Goal: Task Accomplishment & Management: Use online tool/utility

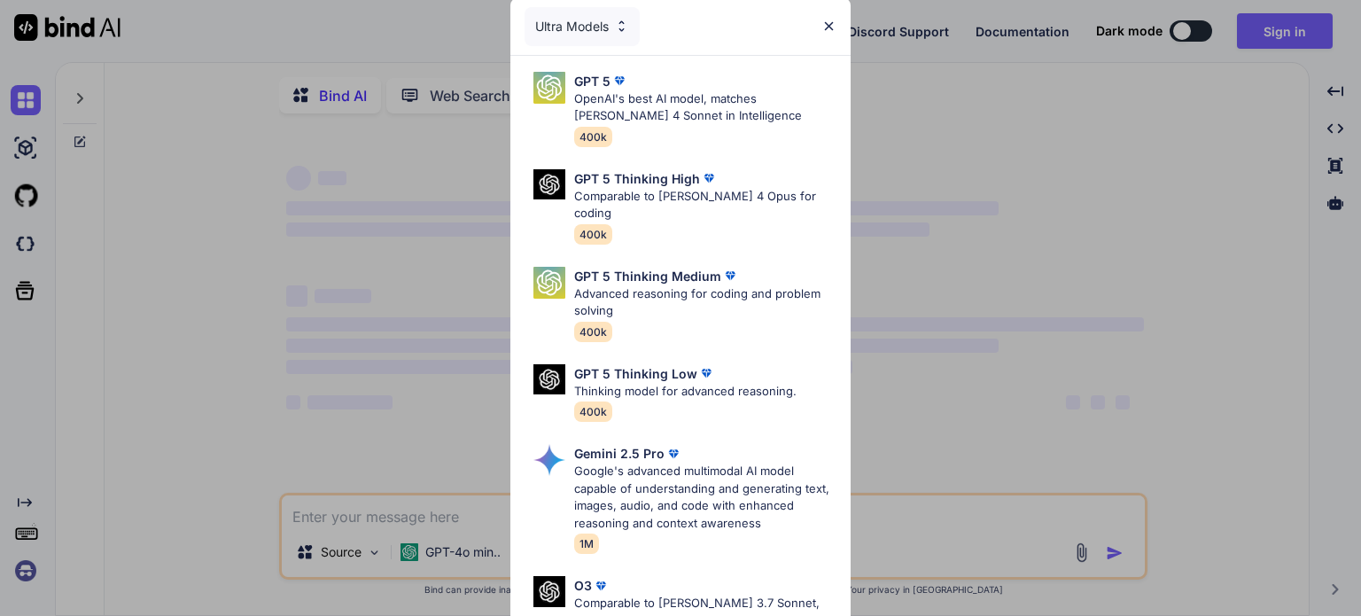
click at [828, 22] on img at bounding box center [828, 26] width 15 height 15
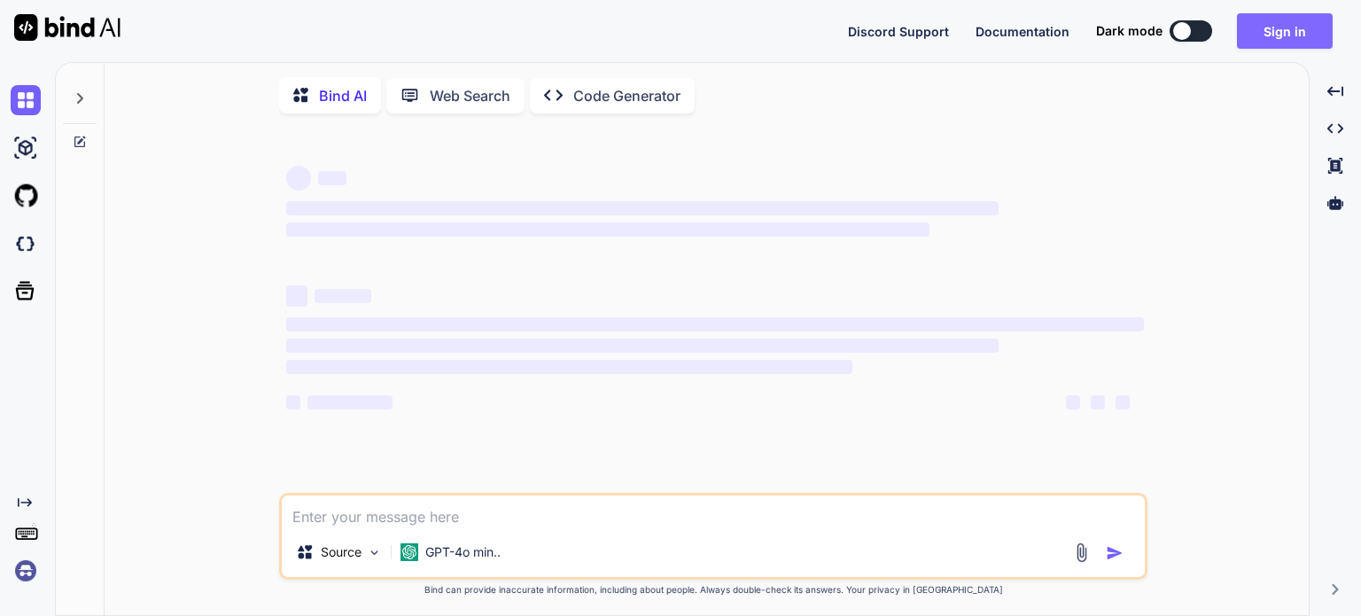
click at [1271, 32] on button "Sign in" at bounding box center [1285, 30] width 96 height 35
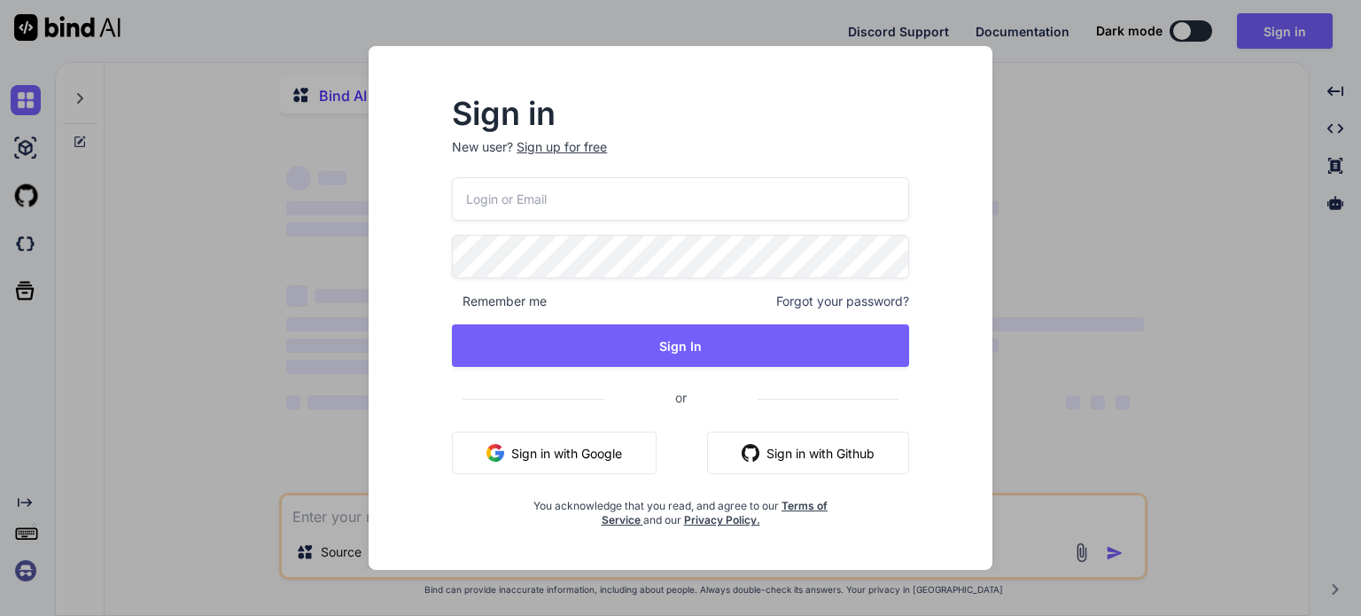
type textarea "x"
click at [700, 198] on input "email" at bounding box center [680, 198] width 457 height 43
type input "[EMAIL_ADDRESS][DOMAIN_NAME]"
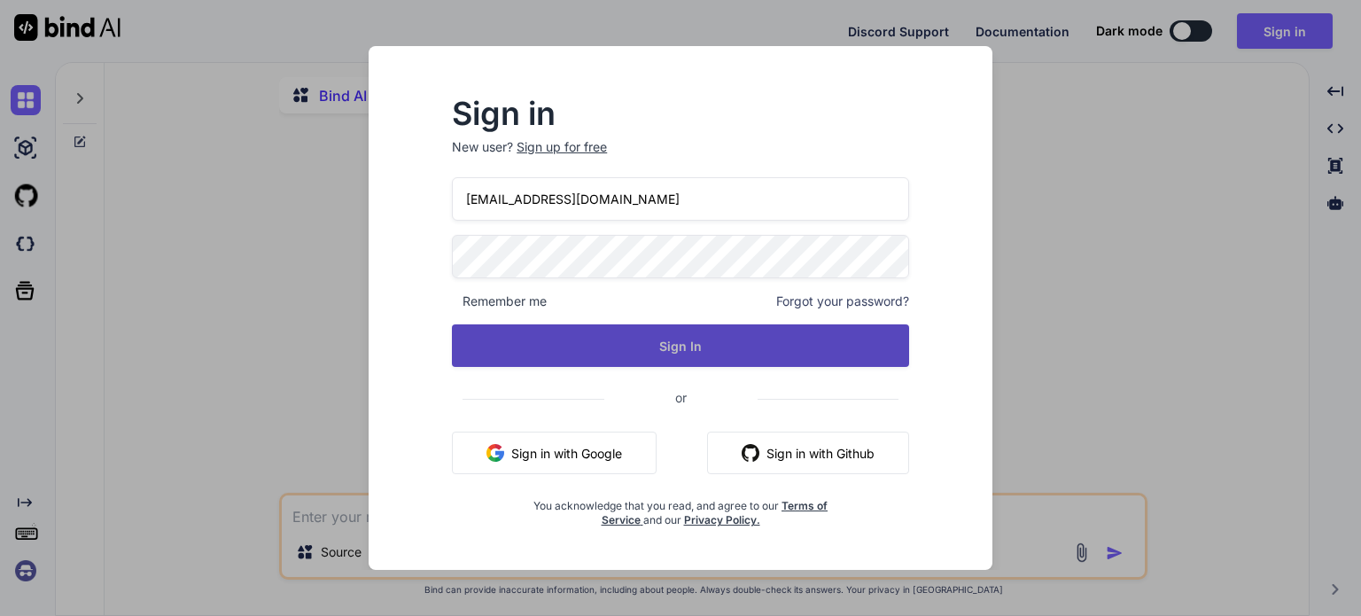
click at [710, 354] on button "Sign In" at bounding box center [680, 345] width 457 height 43
click at [710, 353] on button "Sign In" at bounding box center [680, 345] width 457 height 43
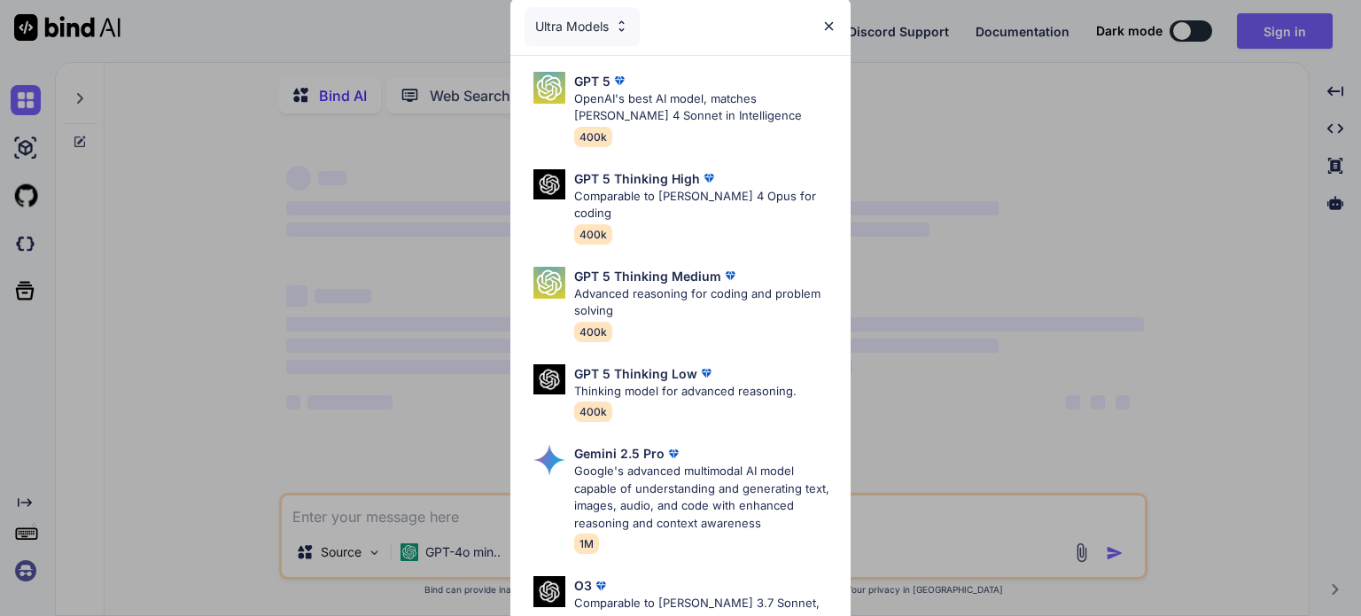
click at [829, 27] on img at bounding box center [828, 26] width 15 height 15
type textarea "x"
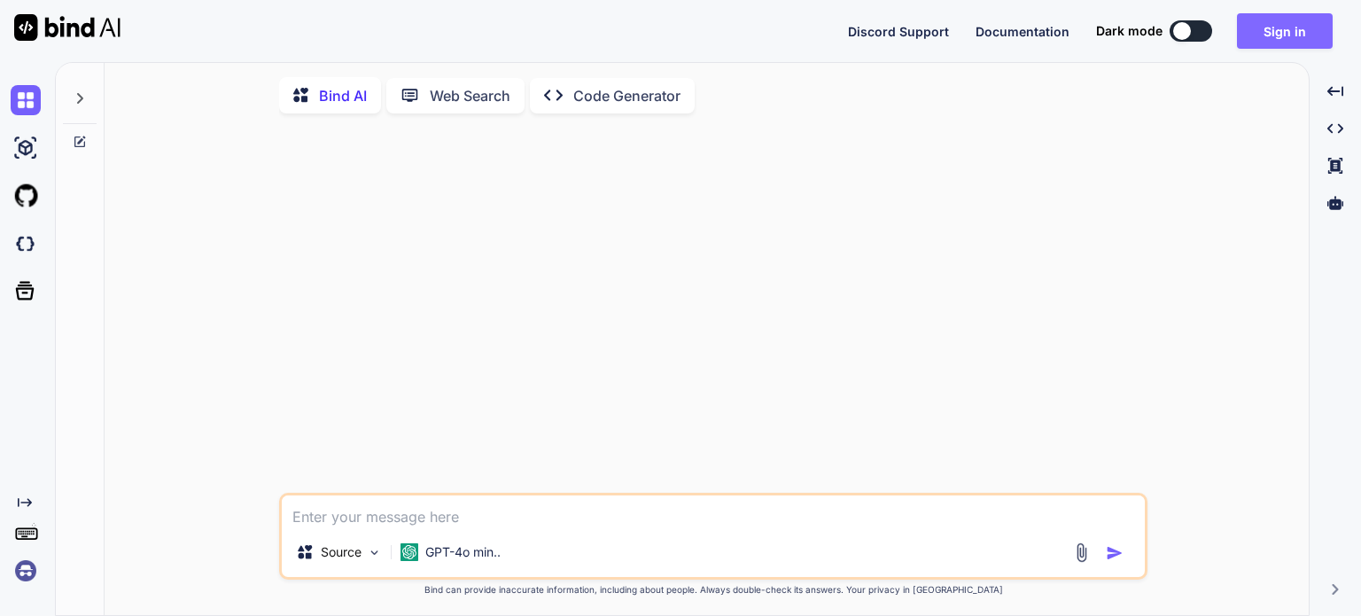
click at [1271, 32] on button "Sign in" at bounding box center [1285, 30] width 96 height 35
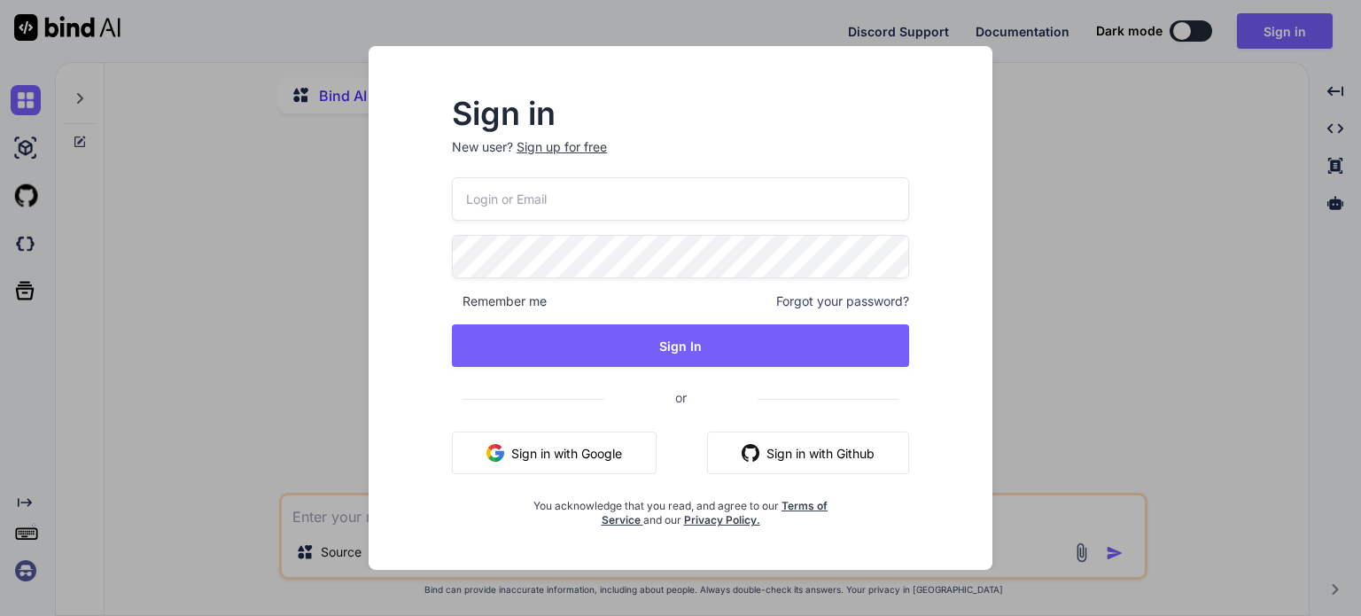
click at [684, 190] on input "email" at bounding box center [680, 198] width 457 height 43
type input "[EMAIL_ADDRESS][DOMAIN_NAME]"
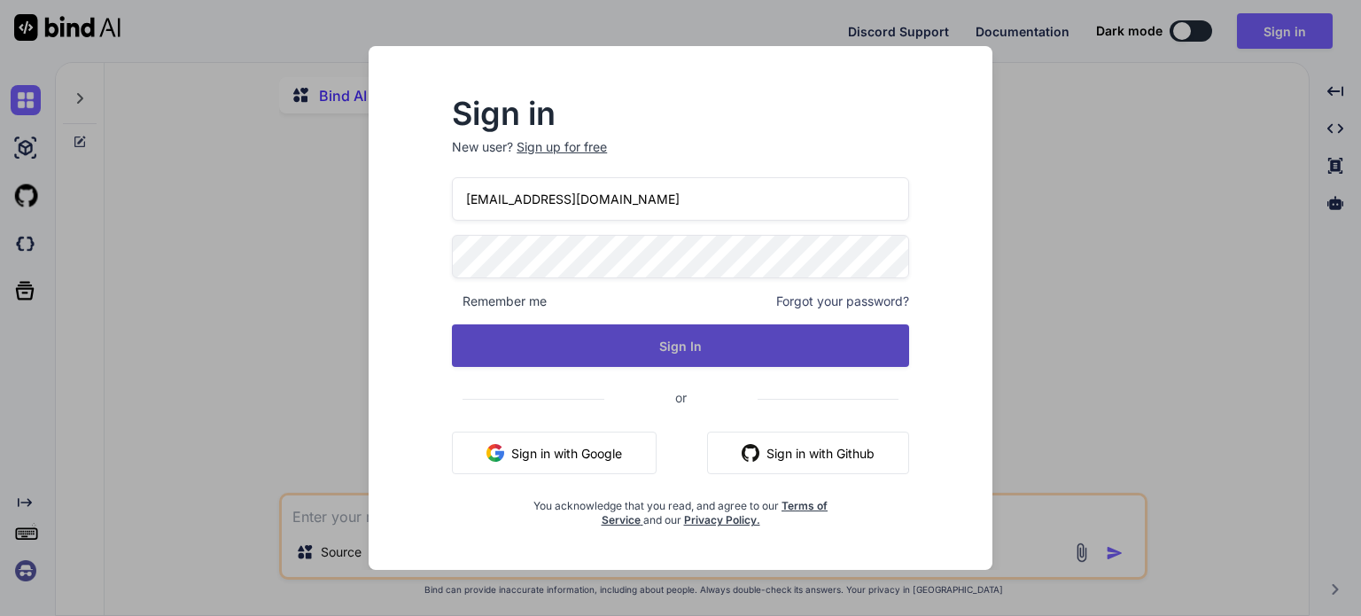
click at [726, 330] on button "Sign In" at bounding box center [680, 345] width 457 height 43
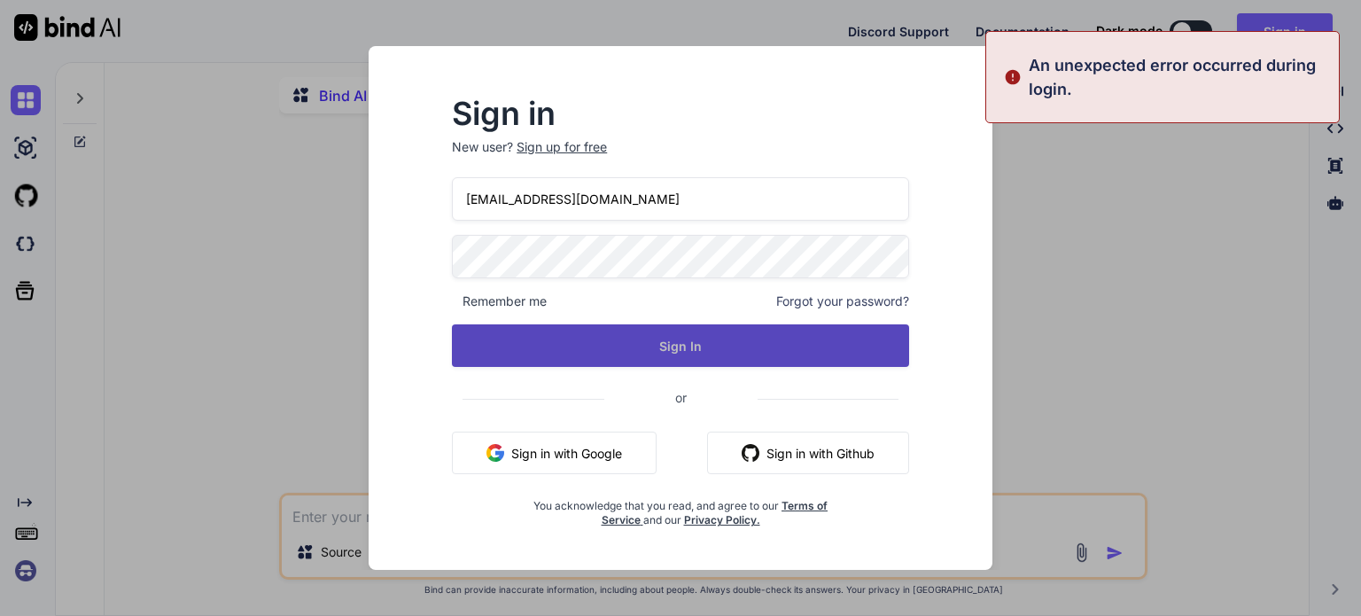
click at [726, 330] on button "Sign In" at bounding box center [680, 345] width 457 height 43
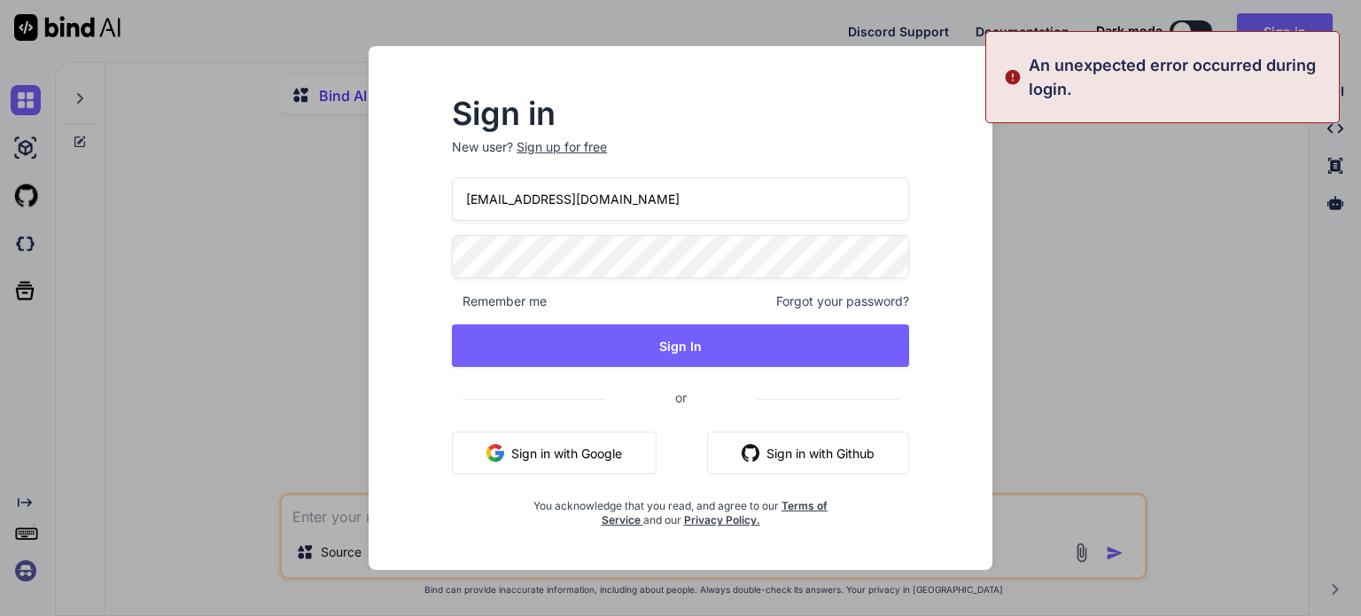
click at [259, 288] on div "Sign in New user? Sign up for free vaibhavg2@chetu.com Remember me Forgot your …" at bounding box center [680, 308] width 1361 height 616
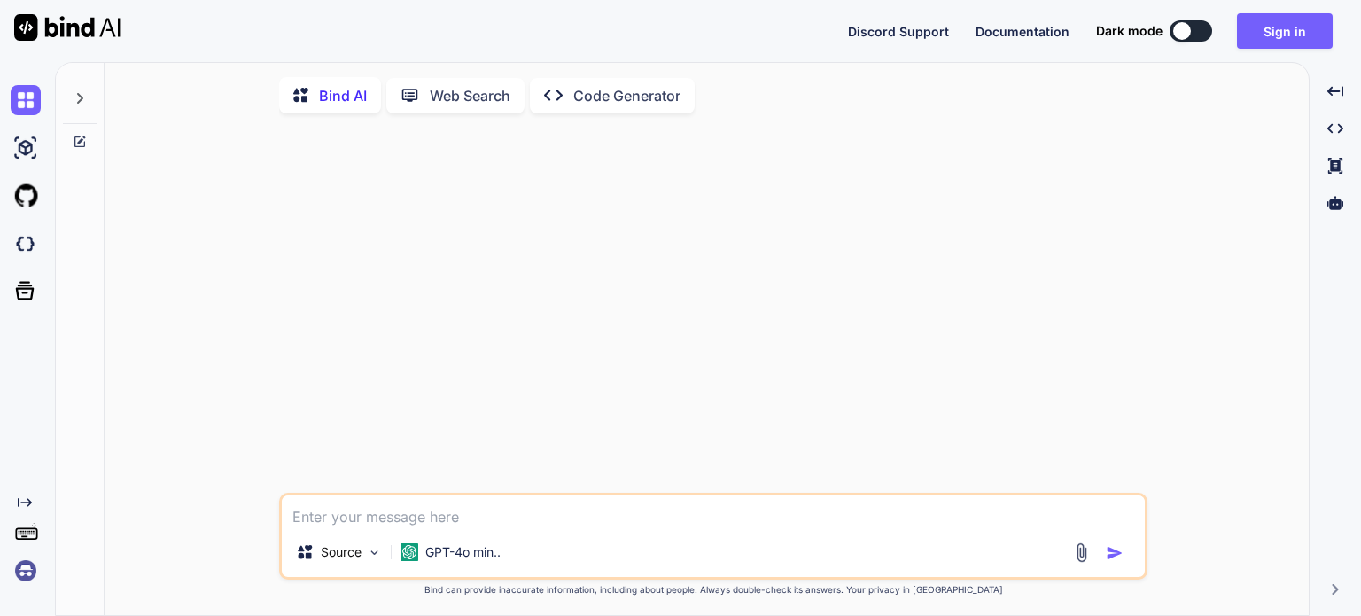
click at [447, 513] on textarea at bounding box center [713, 511] width 863 height 32
paste textarea "function add_fa_to_bp_nav_nouveau($nav_items) { // Check for the 'activity' tab…"
type textarea "function add_fa_to_bp_nav_nouveau($nav_items) { // Check for the 'activity' tab…"
type textarea "x"
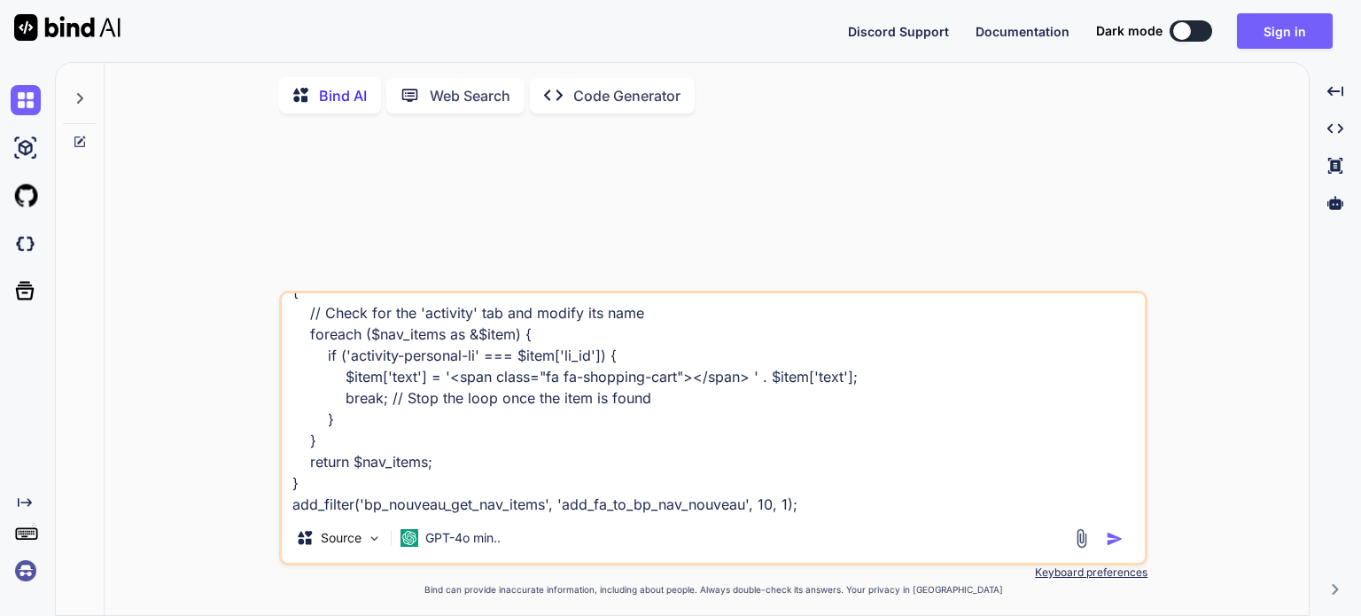
type textarea "function add_fa_to_bp_nav_nouveau($nav_items) { // Check for the 'activity' tab…"
type textarea "x"
type textarea "function add_fa_to_bp_nav_nouveau($nav_items) { // Check for the 'activity' tab…"
type textarea "x"
type textarea "function add_fa_to_bp_nav_nouveau($nav_items) { // Check for the 'activity' tab…"
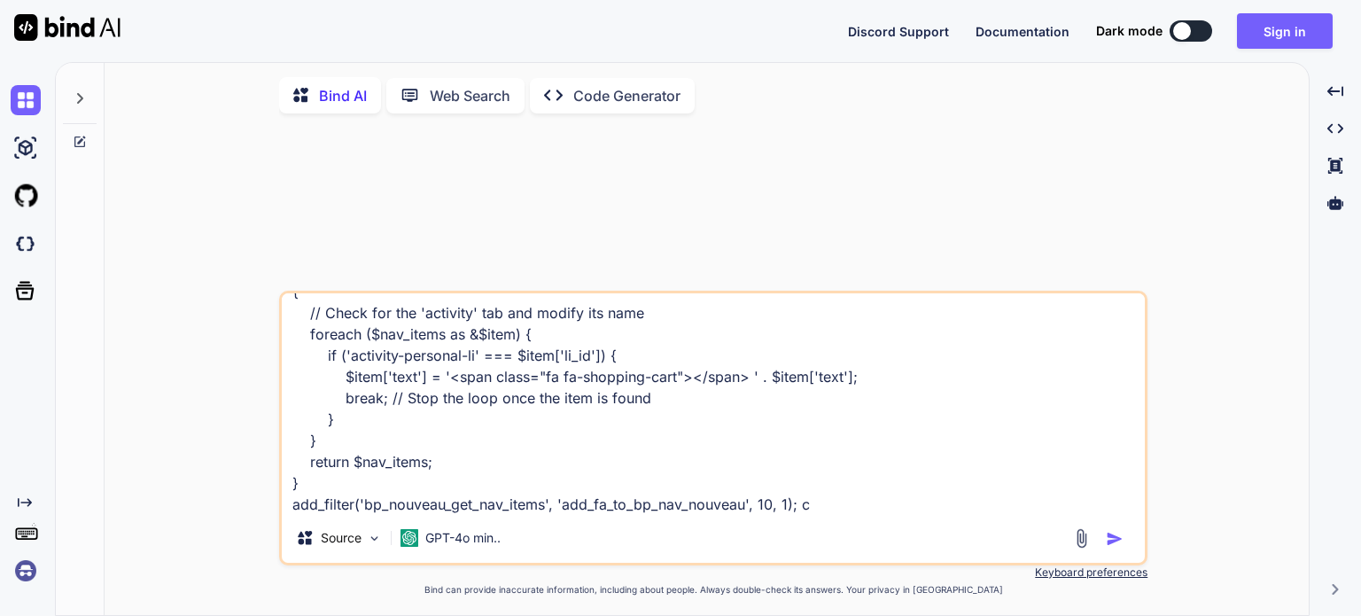
type textarea "x"
type textarea "function add_fa_to_bp_nav_nouveau($nav_items) { // Check for the 'activity' tab…"
type textarea "x"
type textarea "function add_fa_to_bp_nav_nouveau($nav_items) { // Check for the 'activity' tab…"
type textarea "x"
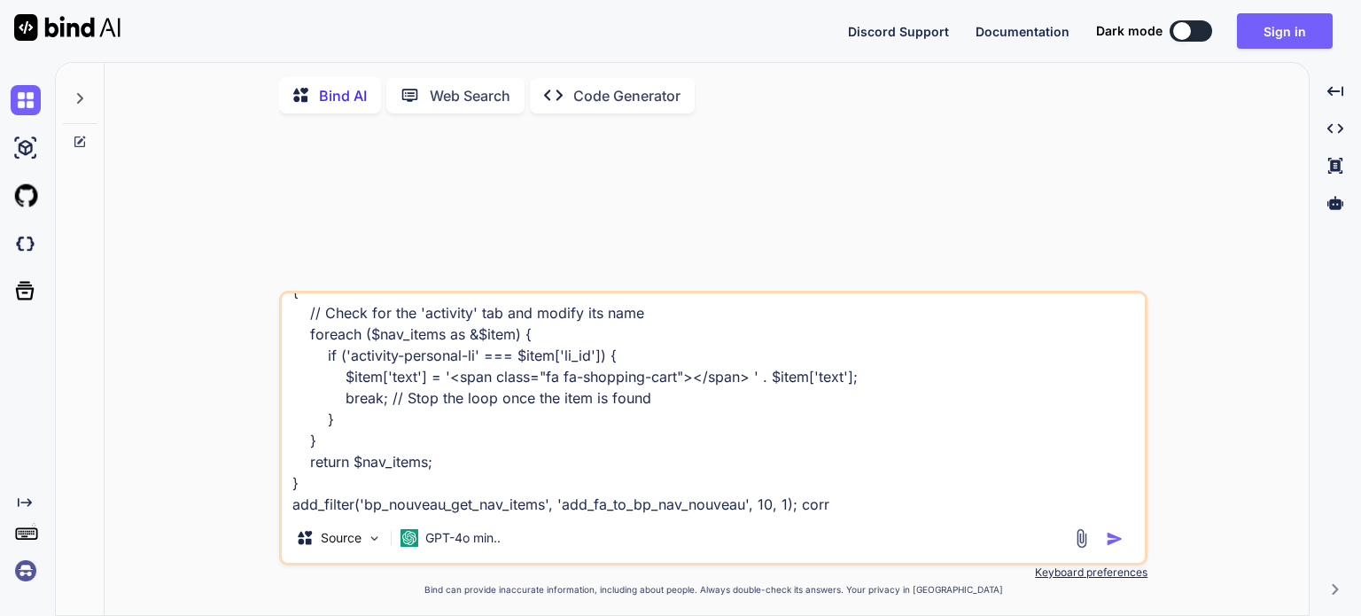
type textarea "function add_fa_to_bp_nav_nouveau($nav_items) { // Check for the 'activity' tab…"
type textarea "x"
type textarea "function add_fa_to_bp_nav_nouveau($nav_items) { // Check for the 'activity' tab…"
type textarea "x"
type textarea "function add_fa_to_bp_nav_nouveau($nav_items) { // Check for the 'activity' tab…"
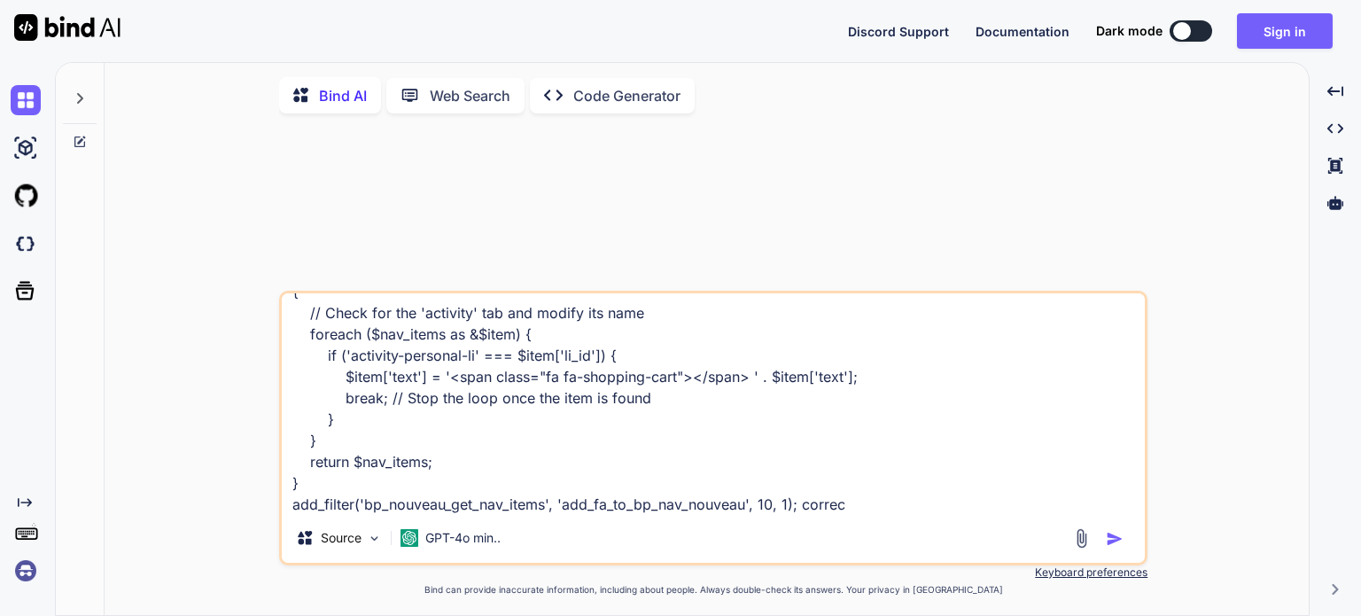
type textarea "x"
type textarea "function add_fa_to_bp_nav_nouveau($nav_items) { // Check for the 'activity' tab…"
type textarea "x"
type textarea "function add_fa_to_bp_nav_nouveau($nav_items) { // Check for the 'activity' tab…"
type textarea "x"
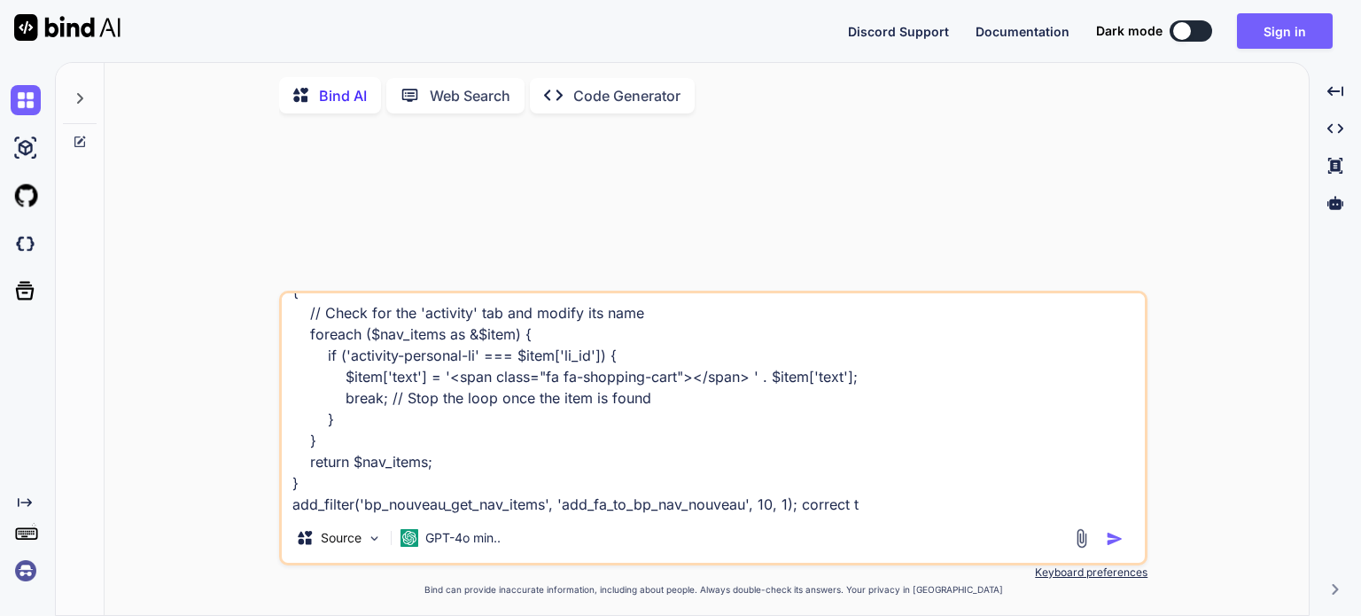
type textarea "function add_fa_to_bp_nav_nouveau($nav_items) { // Check for the 'activity' tab…"
type textarea "x"
type textarea "function add_fa_to_bp_nav_nouveau($nav_items) { // Check for the 'activity' tab…"
type textarea "x"
type textarea "function add_fa_to_bp_nav_nouveau($nav_items) { // Check for the 'activity' tab…"
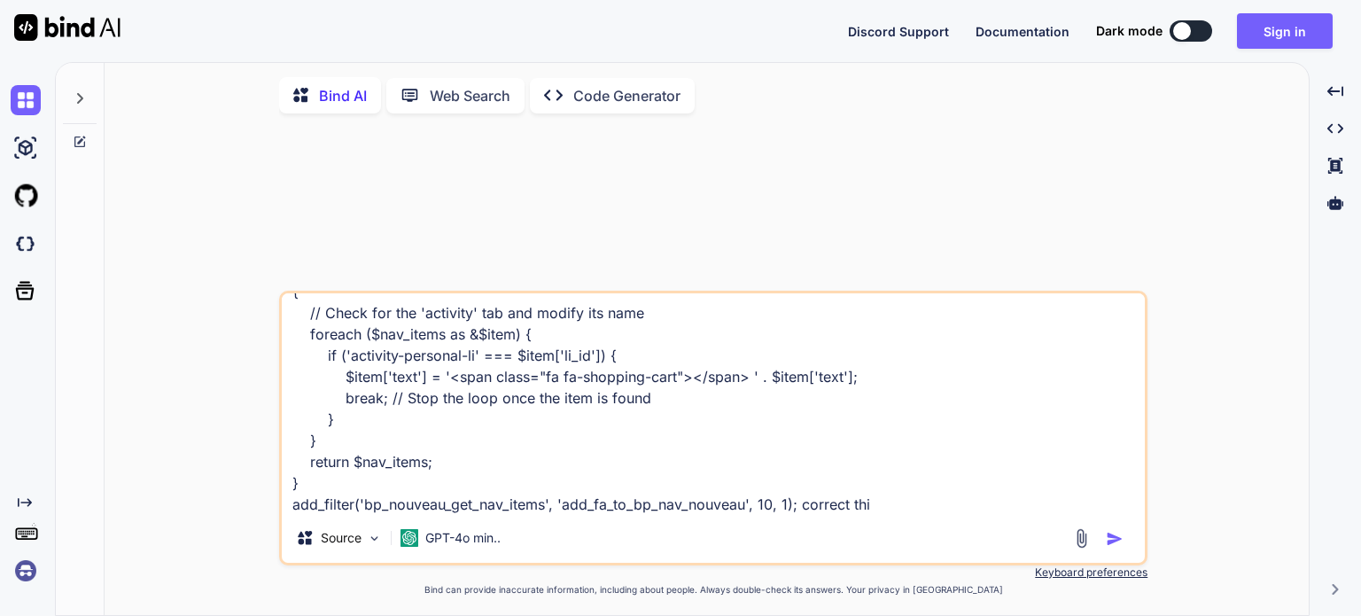
type textarea "x"
type textarea "function add_fa_to_bp_nav_nouveau($nav_items) { // Check for the 'activity' tab…"
click at [1114, 545] on img "button" at bounding box center [1115, 539] width 18 height 18
type textarea "x"
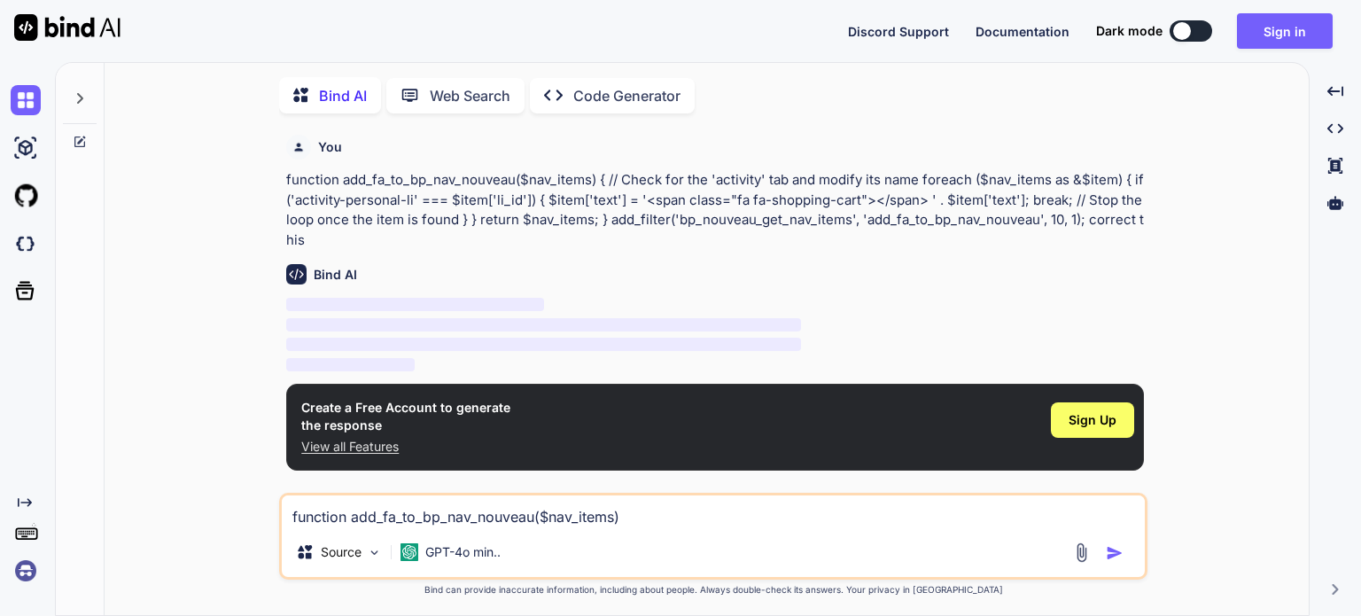
scroll to position [6, 0]
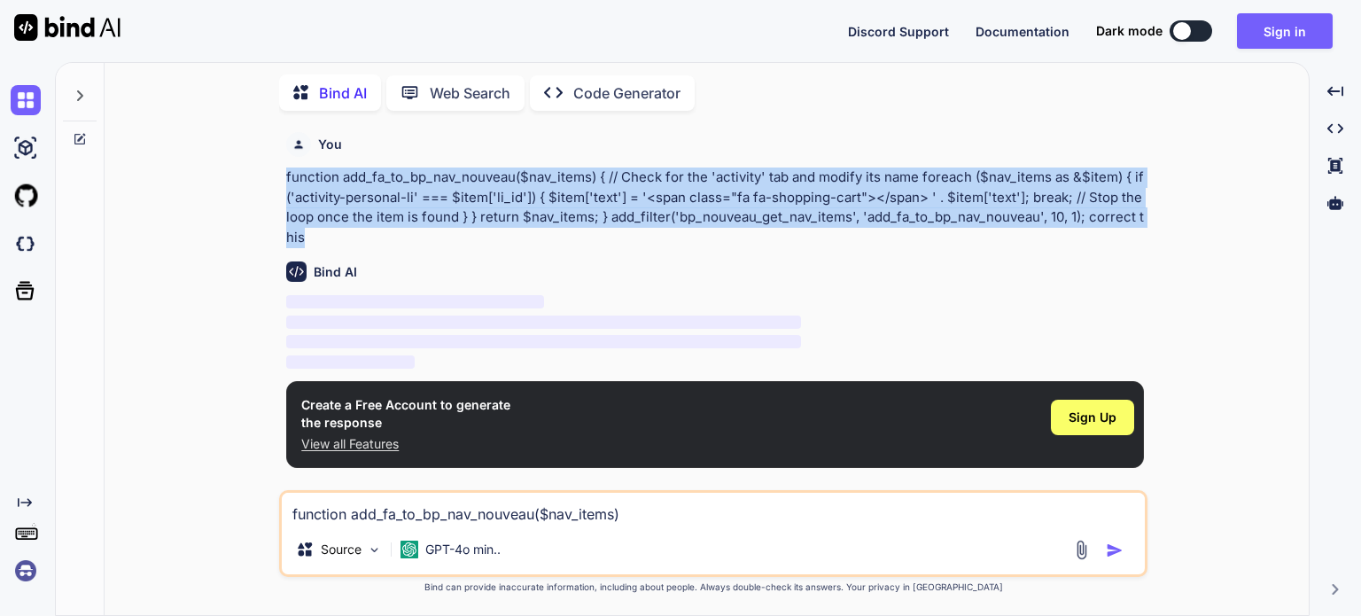
drag, startPoint x: 285, startPoint y: 177, endPoint x: 347, endPoint y: 231, distance: 82.3
click at [347, 231] on div "You function add_fa_to_bp_nav_nouveau($nav_items) { // Check for the 'activity'…" at bounding box center [715, 307] width 865 height 365
copy p "function add_fa_to_bp_nav_nouveau($nav_items) { // Check for the 'activity' tab…"
